Goal: Task Accomplishment & Management: Use online tool/utility

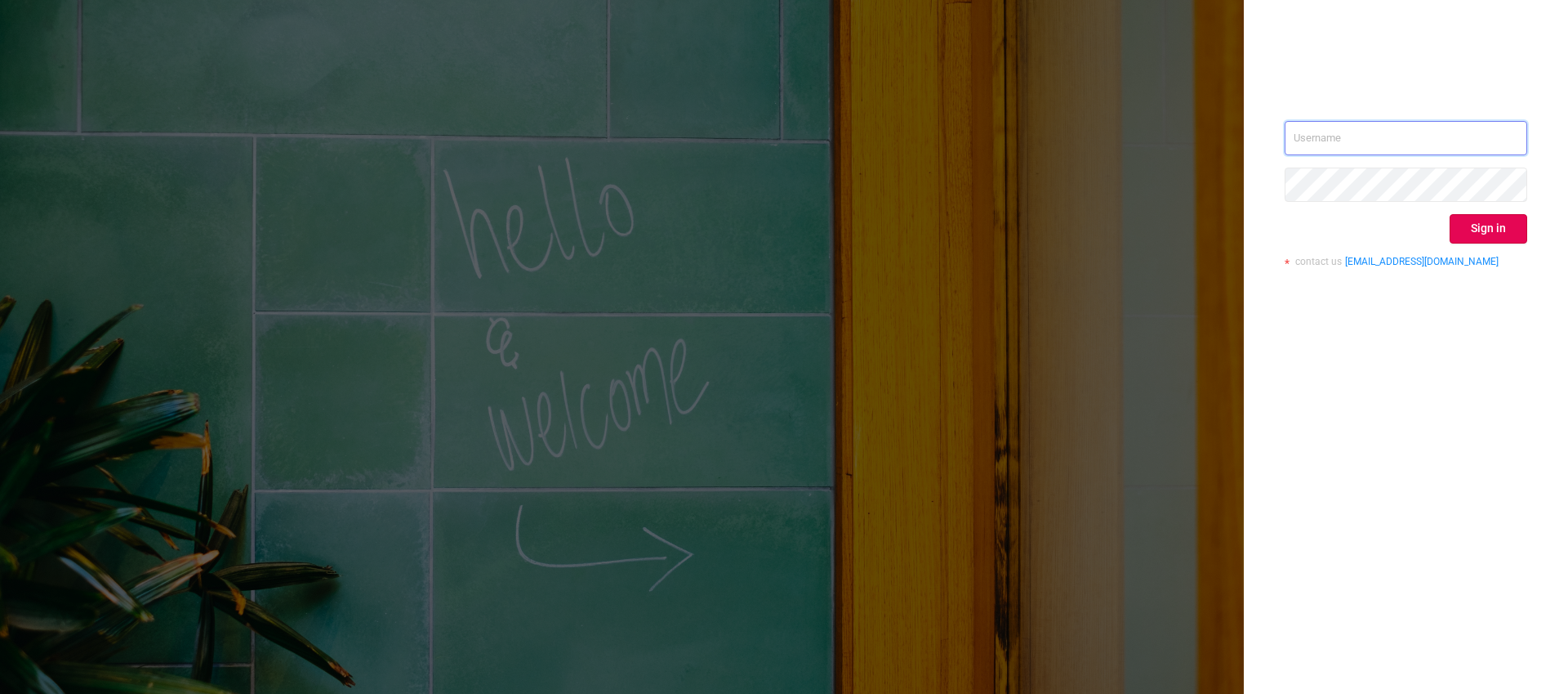
click at [1325, 144] on input "text" at bounding box center [1406, 138] width 242 height 34
paste input "[PERSON_NAME][EMAIL_ADDRESS][DOMAIN_NAME]"
type input "[PERSON_NAME][EMAIL_ADDRESS][DOMAIN_NAME]"
click at [1483, 232] on button "Sign in" at bounding box center [1488, 229] width 78 height 30
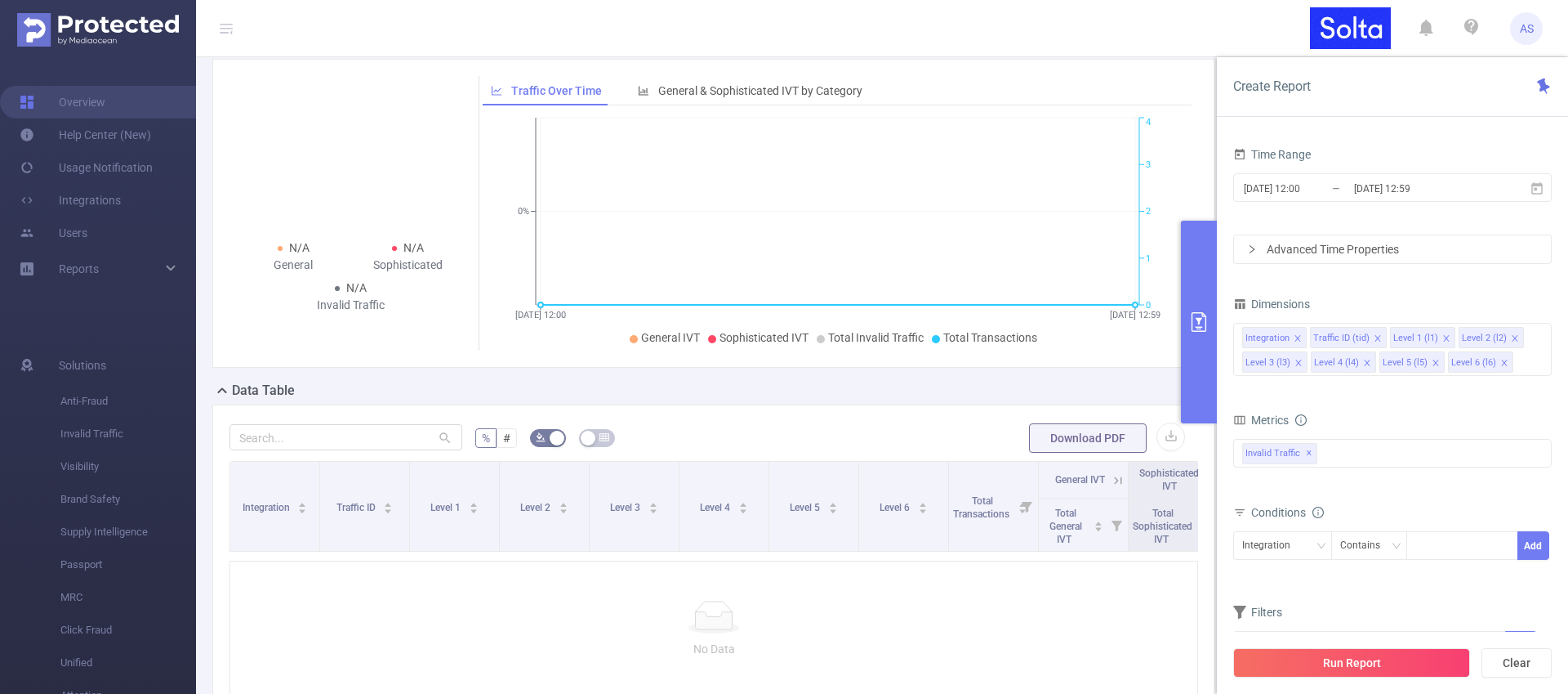
scroll to position [228, 0]
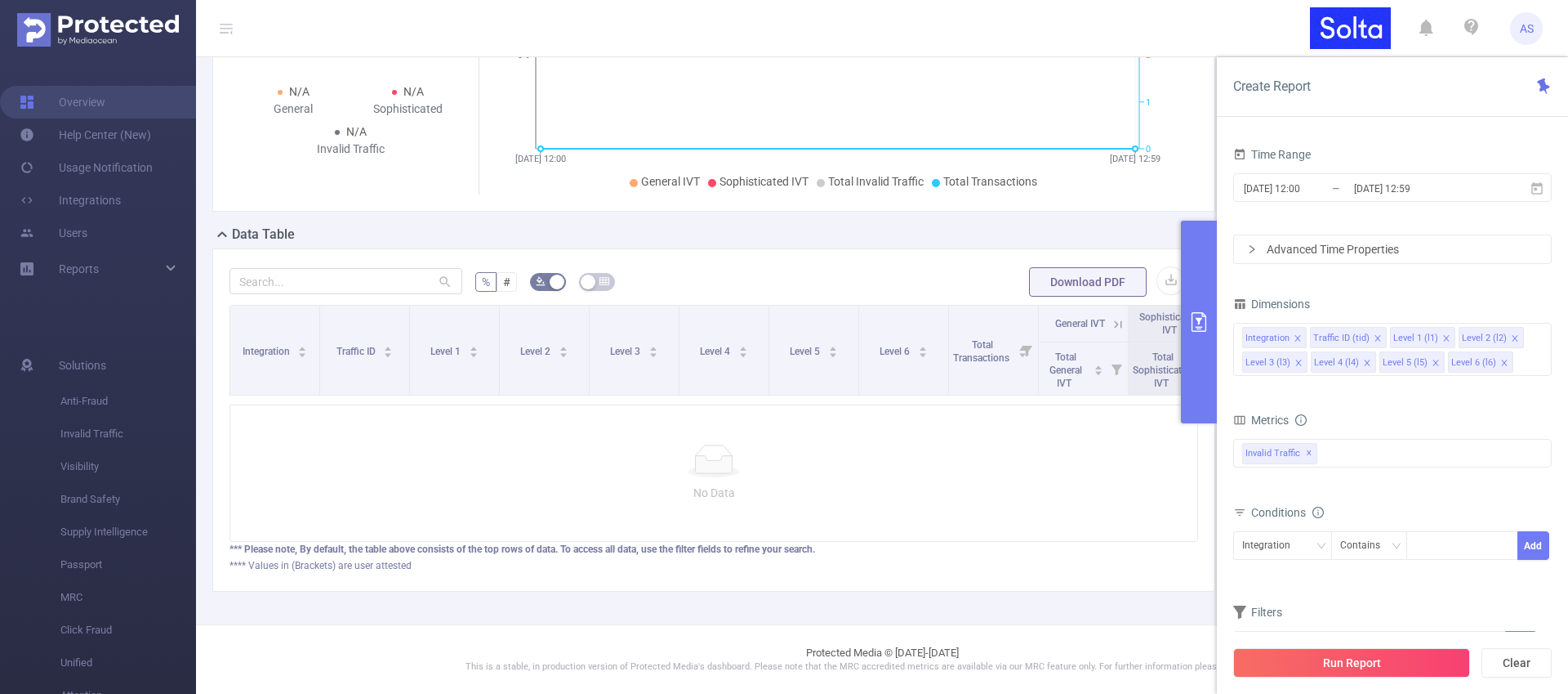
click at [1389, 679] on div "Run Report Clear" at bounding box center [1393, 662] width 351 height 62
click at [1389, 671] on button "Run Report" at bounding box center [1352, 662] width 237 height 30
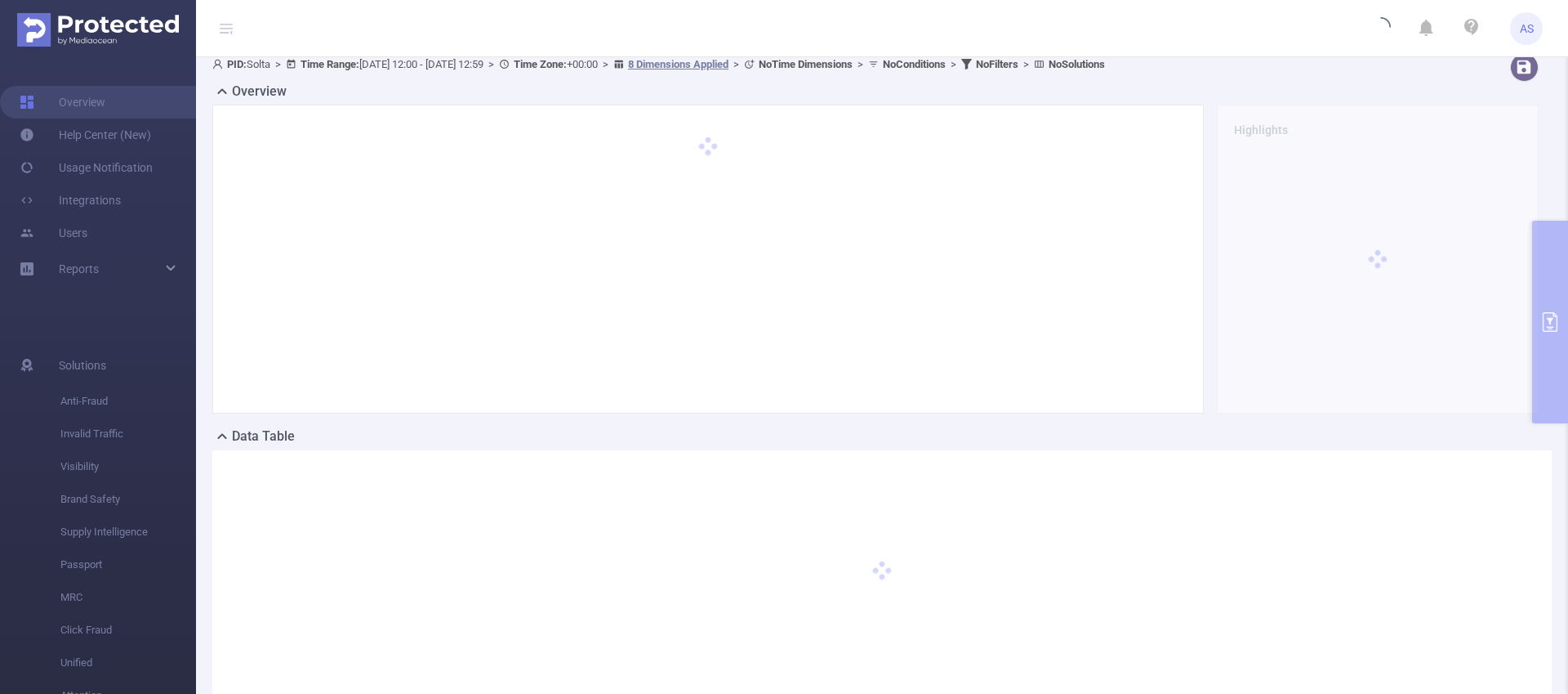
scroll to position [0, 0]
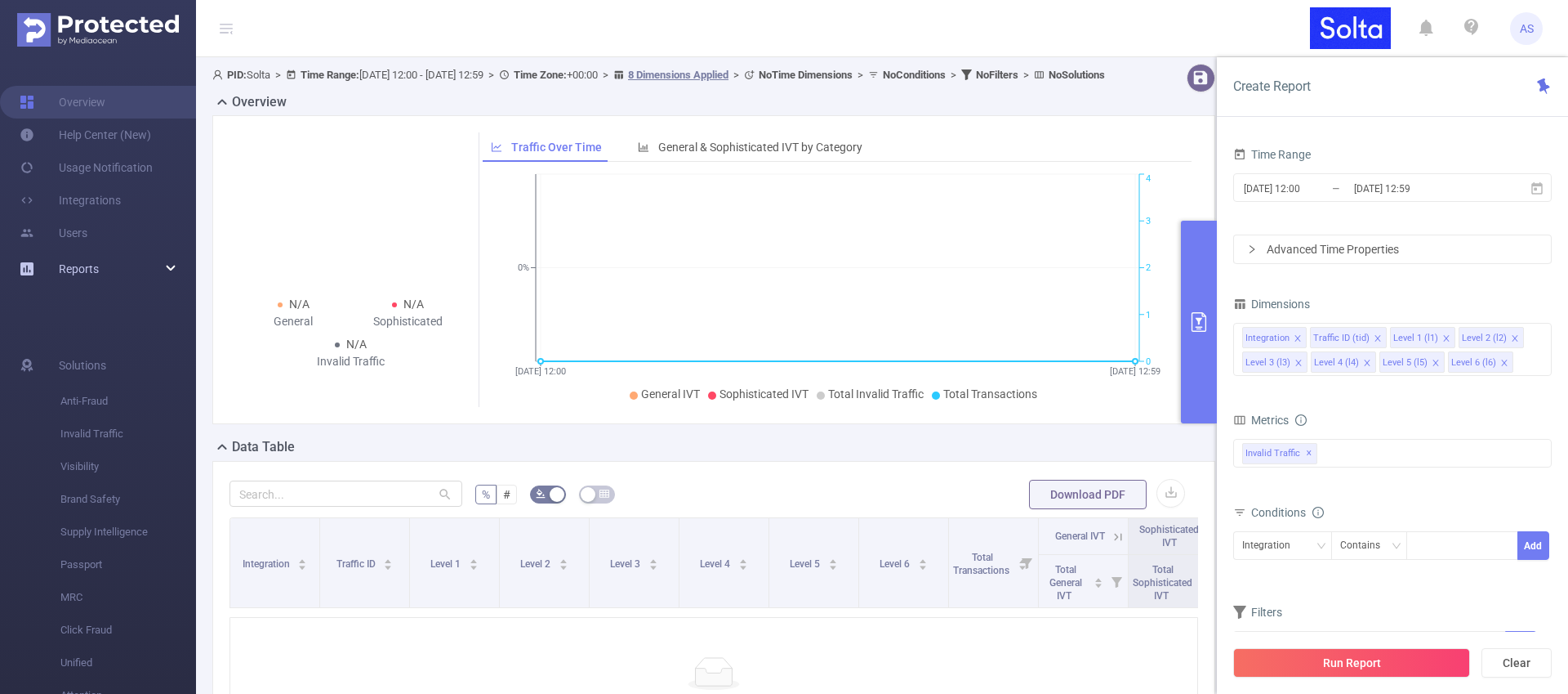
click at [170, 273] on div "Reports" at bounding box center [98, 269] width 196 height 33
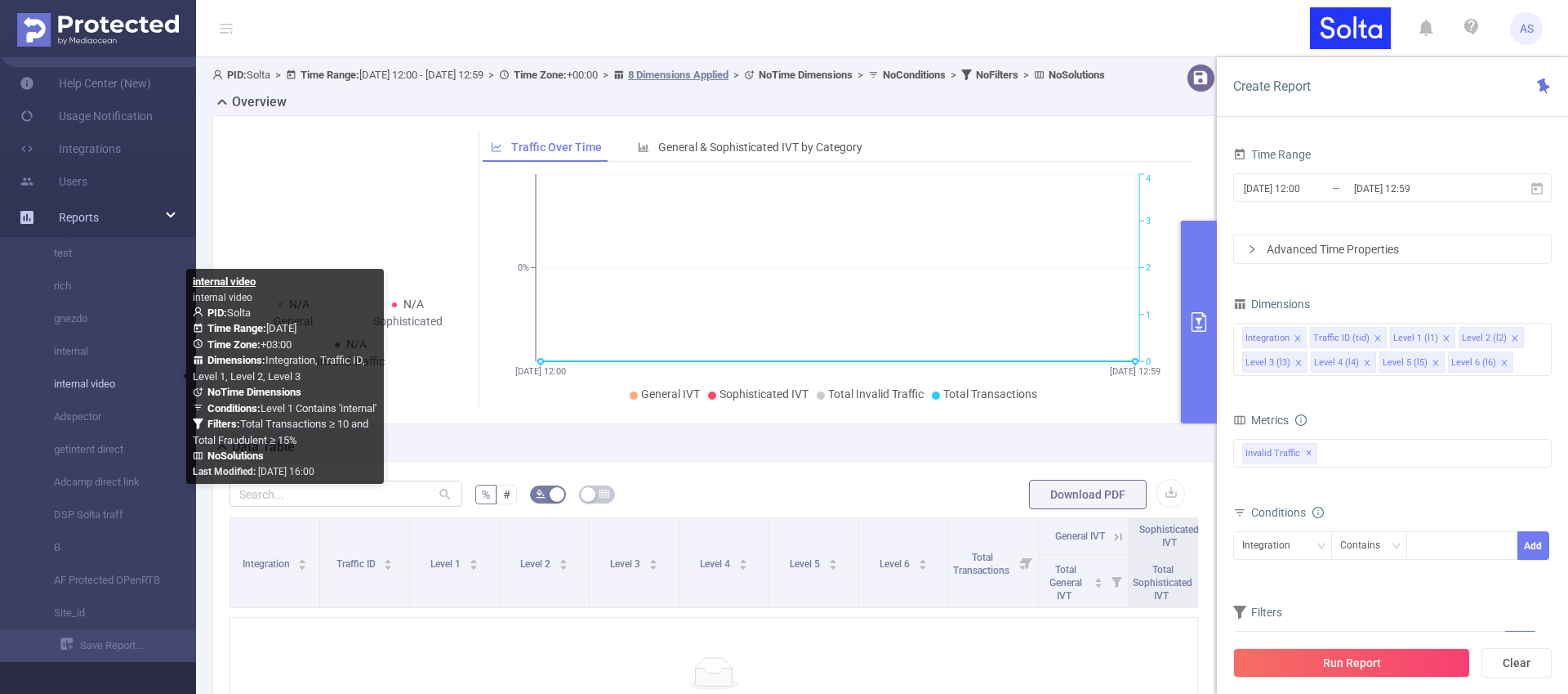
click at [101, 376] on link "internal video" at bounding box center [104, 385] width 144 height 33
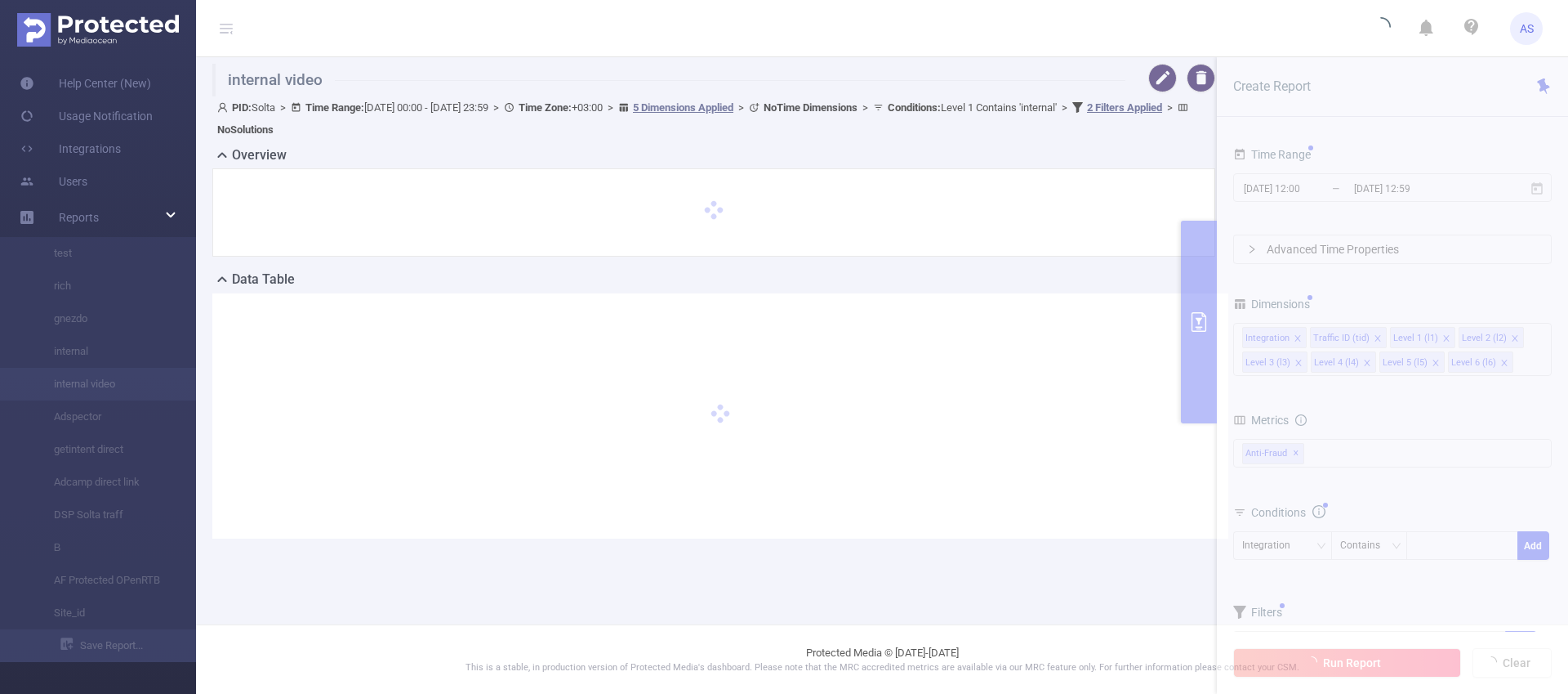
type input "[DATE] 00:00"
type input "[DATE] 23:59"
